Goal: Task Accomplishment & Management: Use online tool/utility

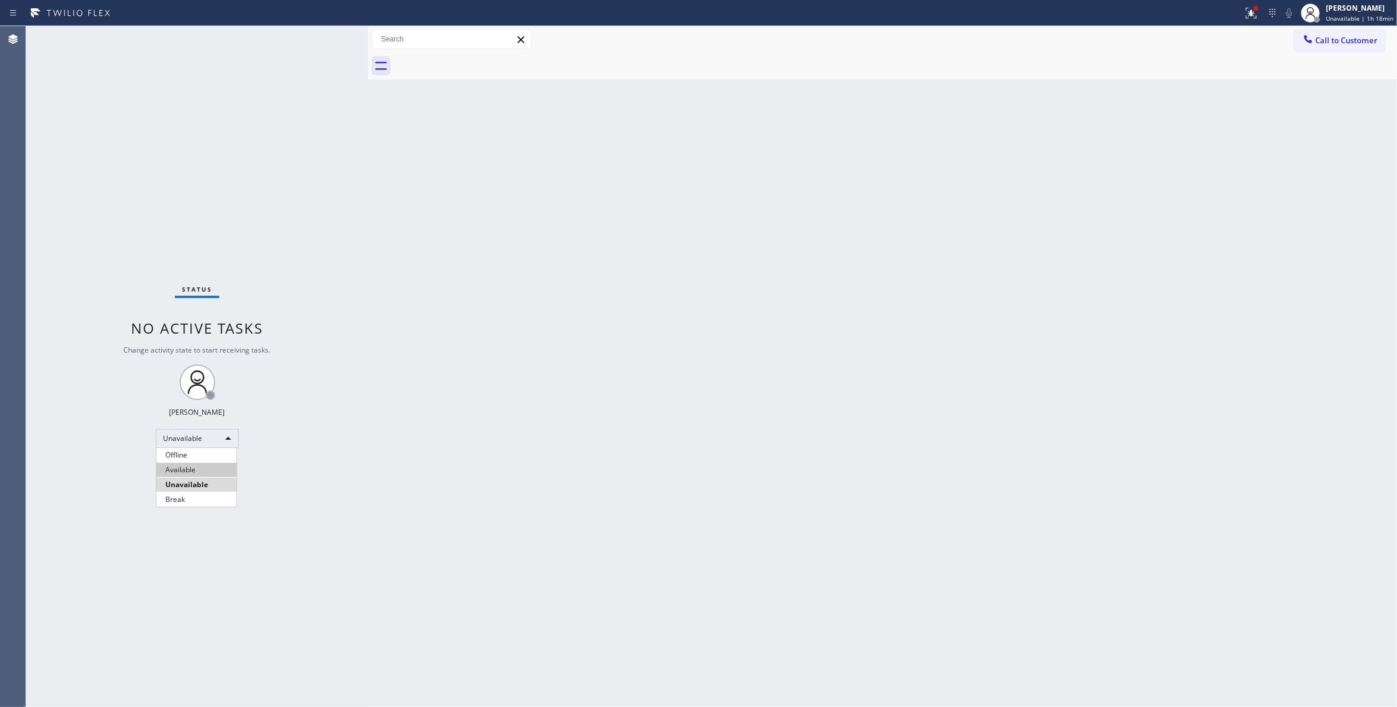
click at [179, 467] on li "Available" at bounding box center [196, 470] width 80 height 14
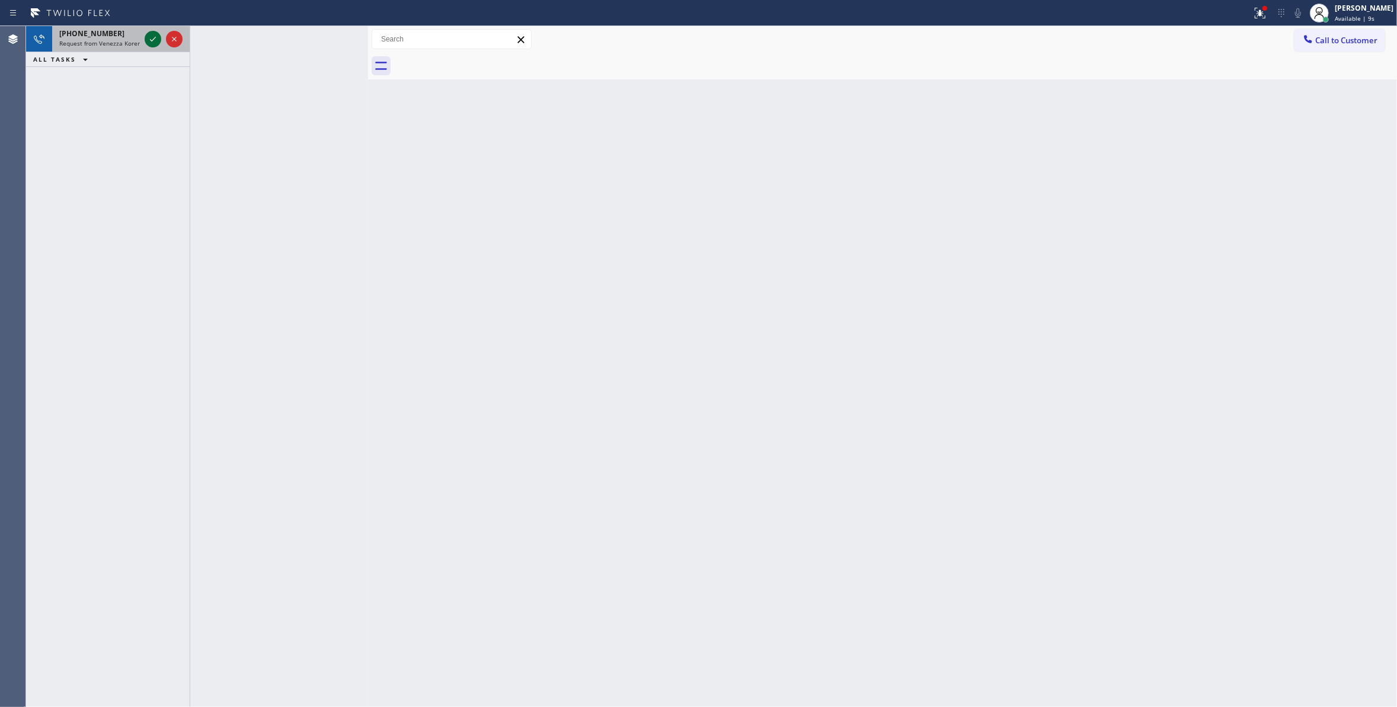
click at [151, 38] on icon at bounding box center [153, 39] width 14 height 14
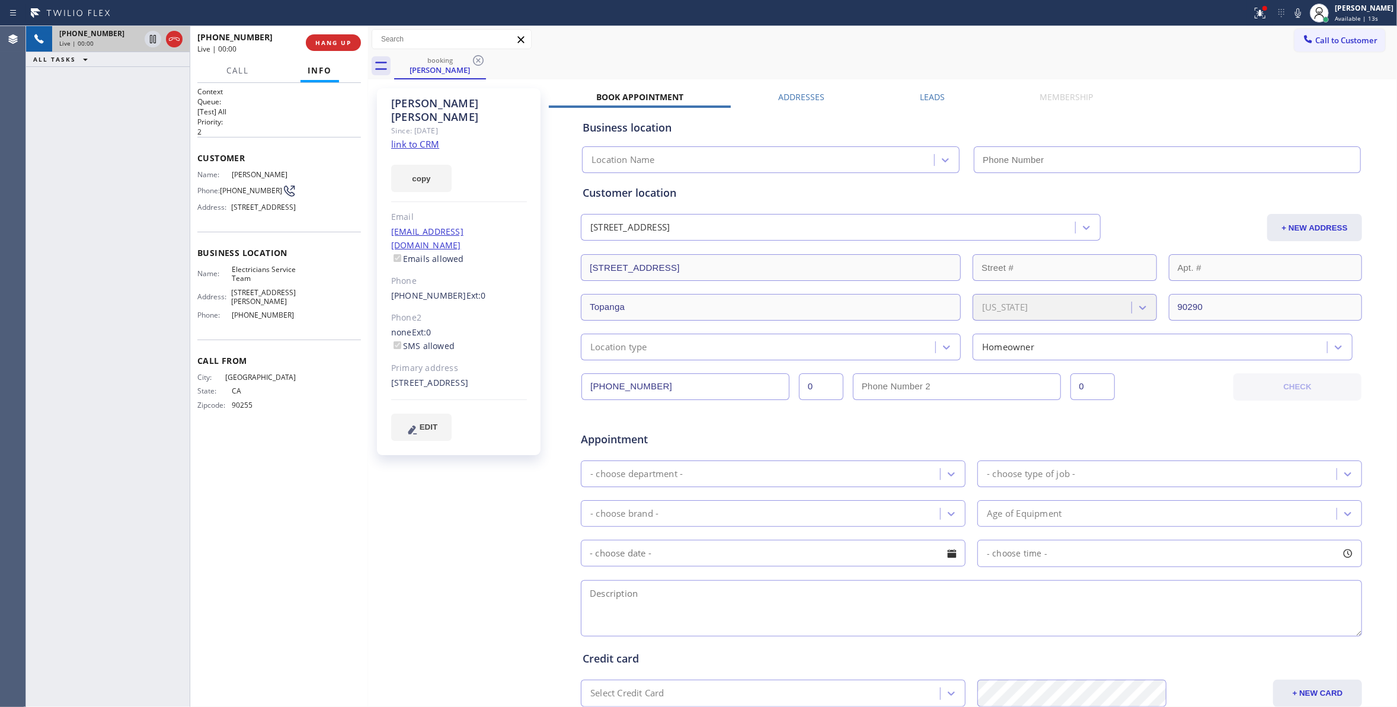
type input "[PHONE_NUMBER]"
click at [423, 138] on link "link to CRM" at bounding box center [415, 144] width 48 height 12
click at [155, 39] on icon at bounding box center [153, 39] width 14 height 14
click at [1295, 15] on icon at bounding box center [1298, 12] width 6 height 9
click at [143, 308] on div "[PHONE_NUMBER] Live | 02:02 ALL TASKS ALL TASKS ACTIVE TASKS TASKS IN WRAP UP" at bounding box center [108, 366] width 164 height 681
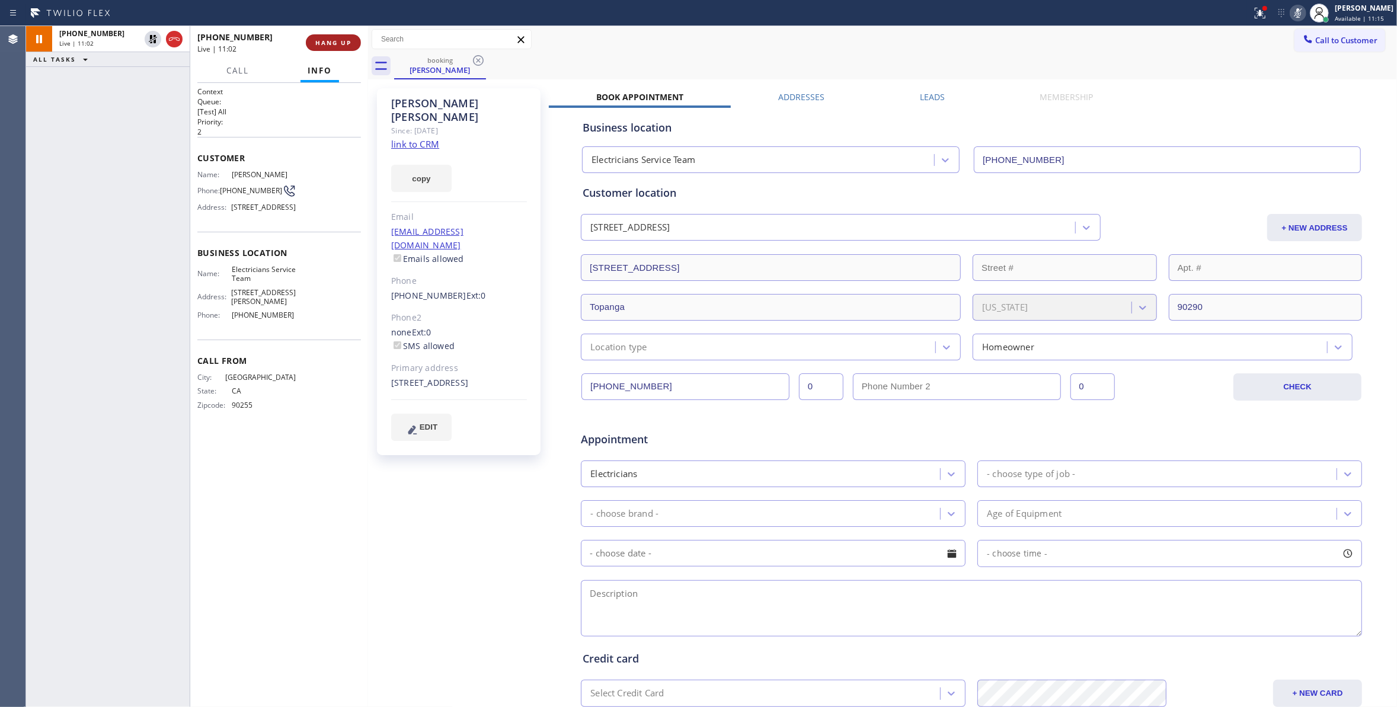
drag, startPoint x: 152, startPoint y: 41, endPoint x: 347, endPoint y: 36, distance: 195.7
click at [153, 41] on icon at bounding box center [153, 39] width 14 height 14
click at [1291, 11] on icon at bounding box center [1298, 13] width 14 height 14
click at [496, 467] on div "[PERSON_NAME] Since: [DATE] link to CRM copy Email [EMAIL_ADDRESS][DOMAIN_NAME]…" at bounding box center [460, 466] width 178 height 768
click at [162, 631] on div "[PHONE_NUMBER] Live | 15:58 ALL TASKS ALL TASKS ACTIVE TASKS TASKS IN WRAP UP" at bounding box center [108, 366] width 164 height 681
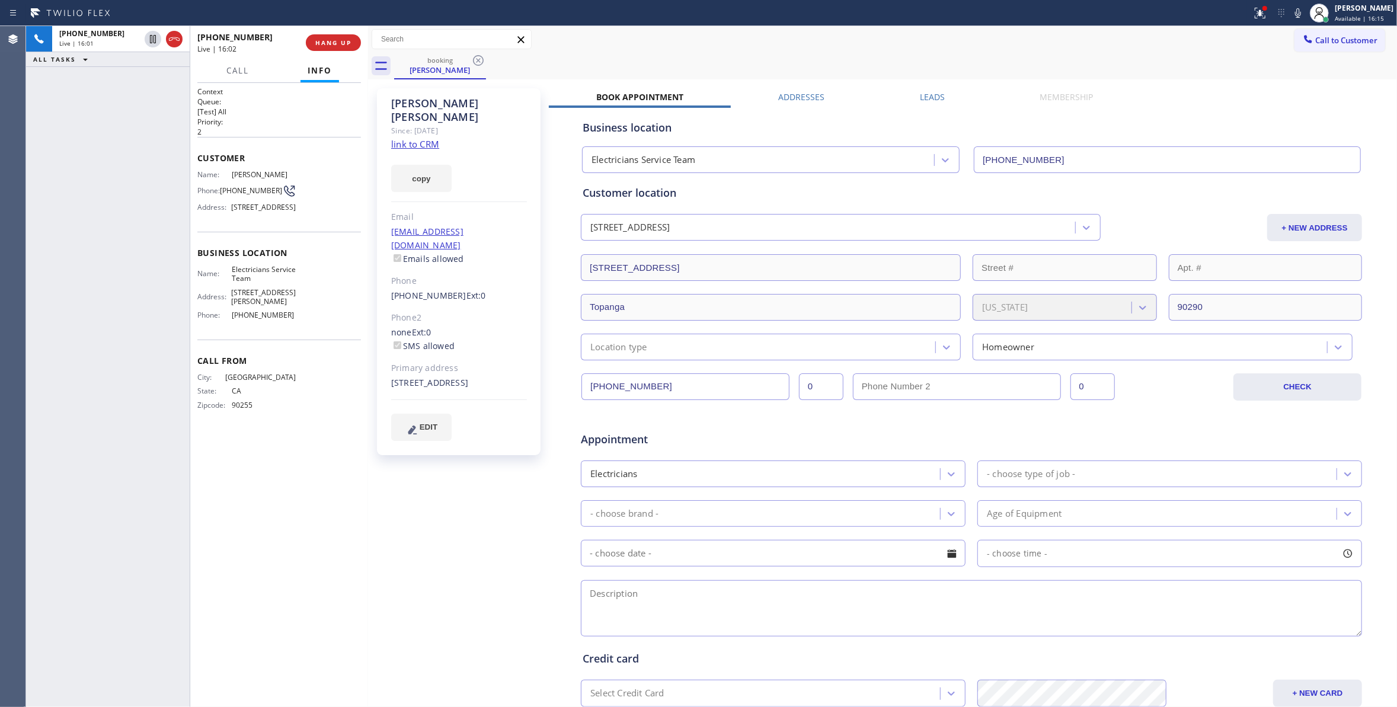
drag, startPoint x: 1281, startPoint y: 10, endPoint x: 1167, endPoint y: 15, distance: 114.5
click at [1291, 10] on icon at bounding box center [1298, 13] width 14 height 14
drag, startPoint x: 155, startPoint y: 36, endPoint x: 156, endPoint y: 56, distance: 20.2
click at [154, 36] on icon at bounding box center [153, 39] width 6 height 8
drag, startPoint x: 150, startPoint y: 299, endPoint x: 198, endPoint y: 15, distance: 287.4
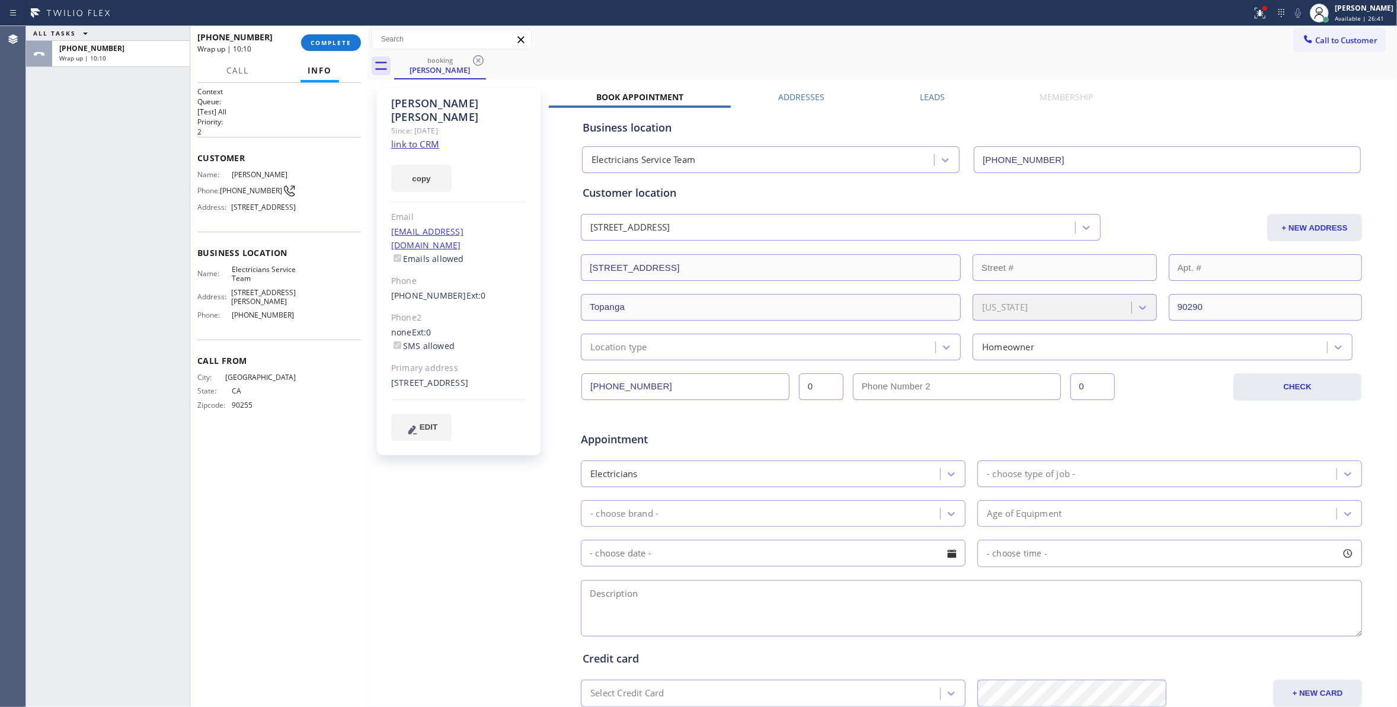
click at [146, 292] on div "ALL TASKS ALL TASKS ACTIVE TASKS TASKS IN WRAP UP [PHONE_NUMBER] Wrap up | 10:10" at bounding box center [108, 366] width 164 height 681
click at [309, 44] on button "COMPLETE" at bounding box center [331, 42] width 60 height 17
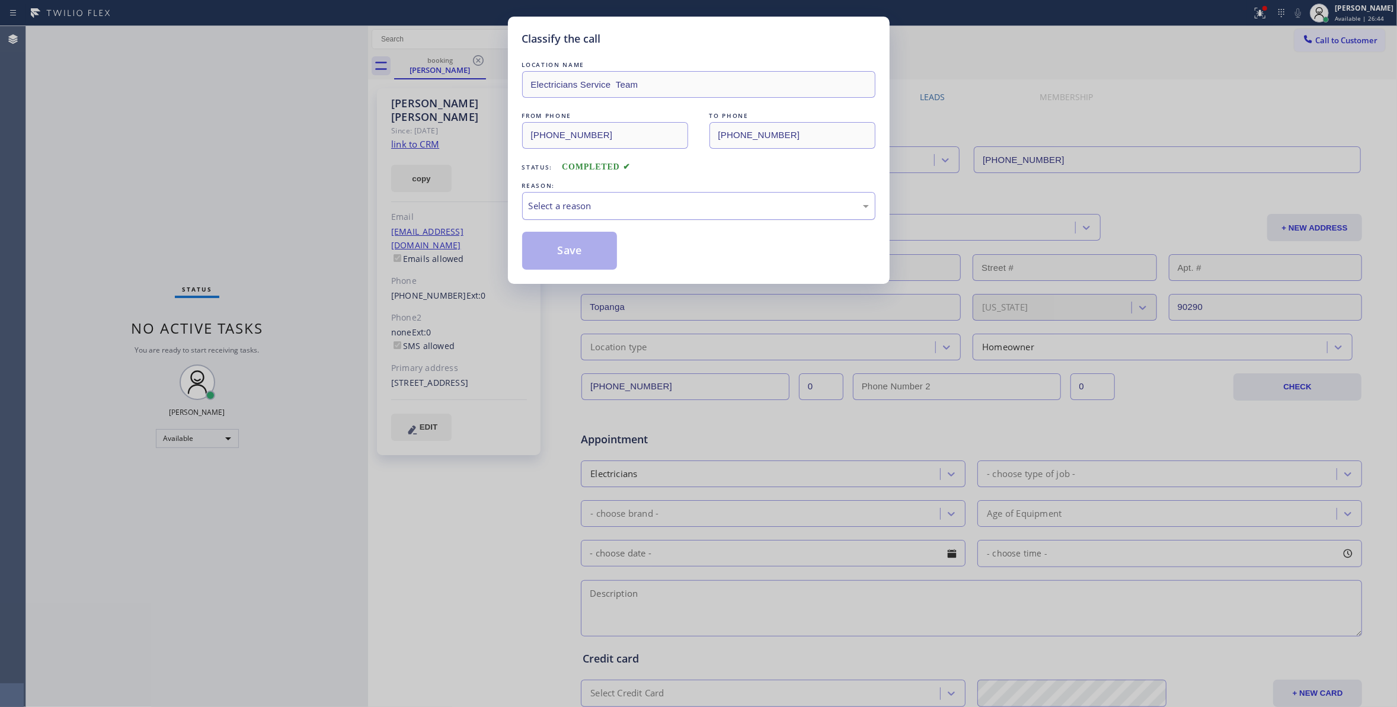
click at [555, 206] on div "Select a reason" at bounding box center [699, 206] width 340 height 14
click at [565, 257] on button "Save" at bounding box center [569, 251] width 95 height 38
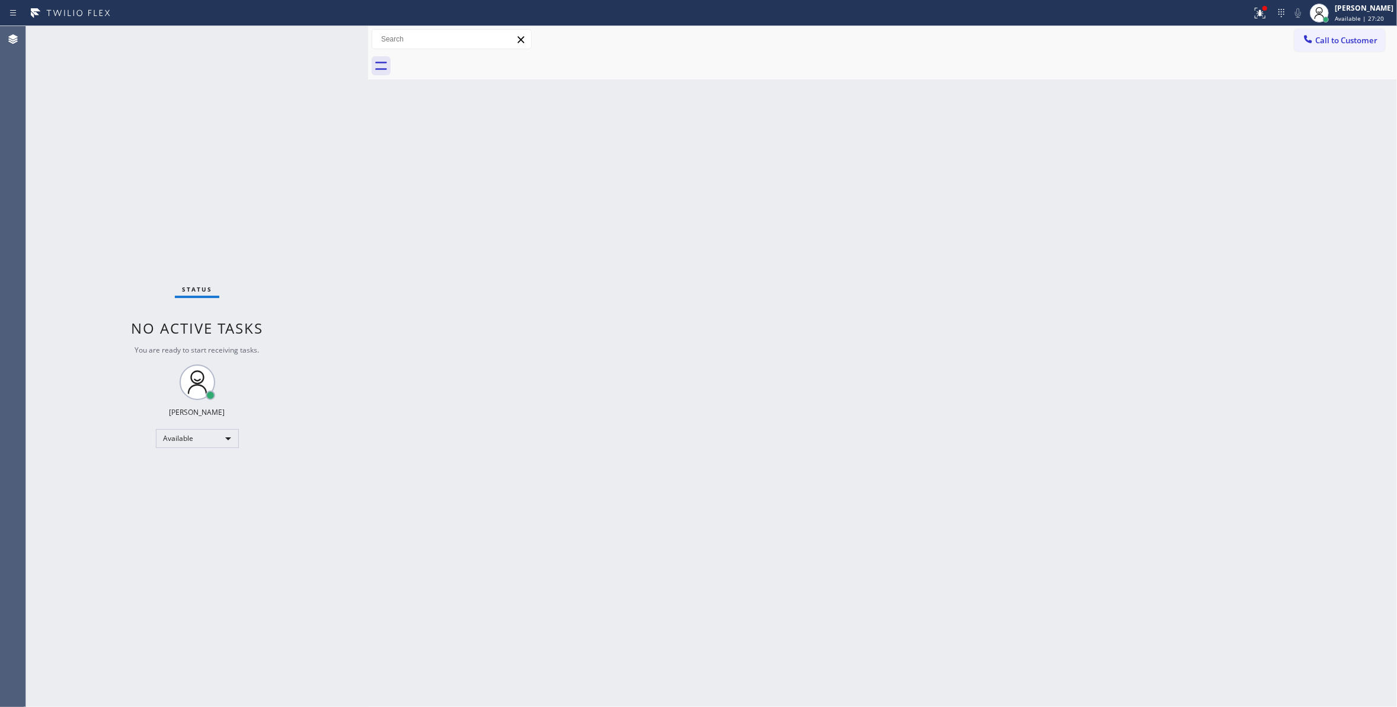
click at [138, 599] on div "Status No active tasks You are ready to start receiving tasks. [PERSON_NAME] Av…" at bounding box center [197, 366] width 342 height 681
drag, startPoint x: 157, startPoint y: 548, endPoint x: 190, endPoint y: 453, distance: 101.0
click at [158, 536] on div "Status No active tasks You are ready to start receiving tasks. [PERSON_NAME] Av…" at bounding box center [197, 366] width 342 height 681
click at [192, 439] on div "Available" at bounding box center [197, 438] width 83 height 19
click at [192, 503] on li "Break" at bounding box center [196, 500] width 80 height 14
